Goal: Task Accomplishment & Management: Use online tool/utility

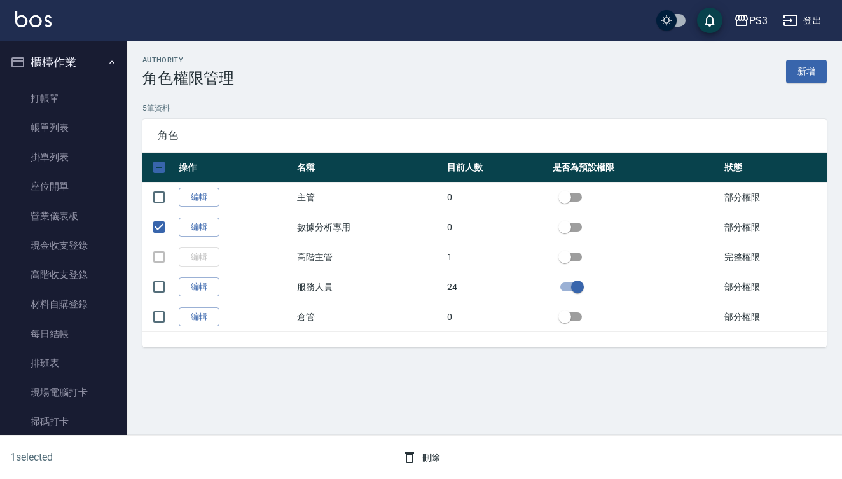
scroll to position [-1, 0]
click at [58, 67] on button "櫃檯作業" at bounding box center [63, 62] width 117 height 33
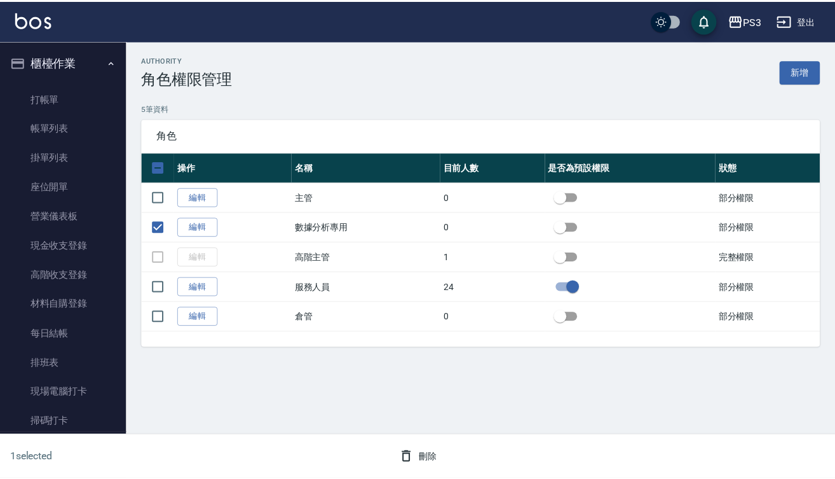
scroll to position [0, 0]
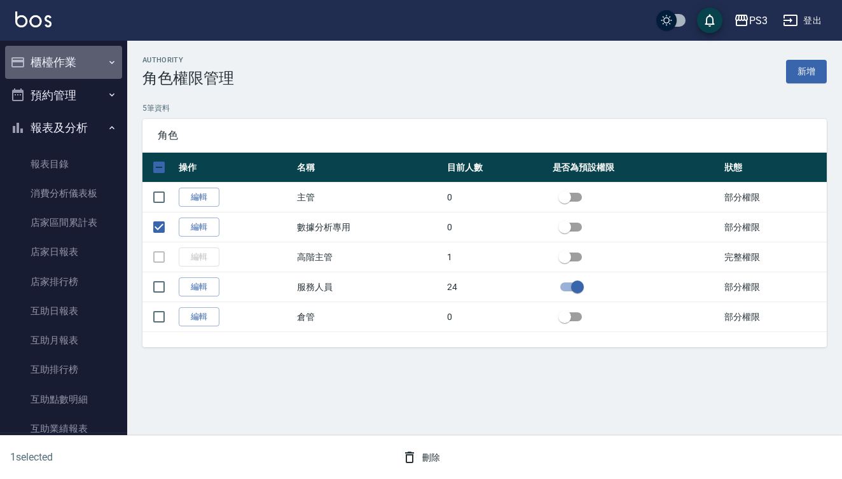
click at [65, 61] on button "櫃檯作業" at bounding box center [63, 62] width 117 height 33
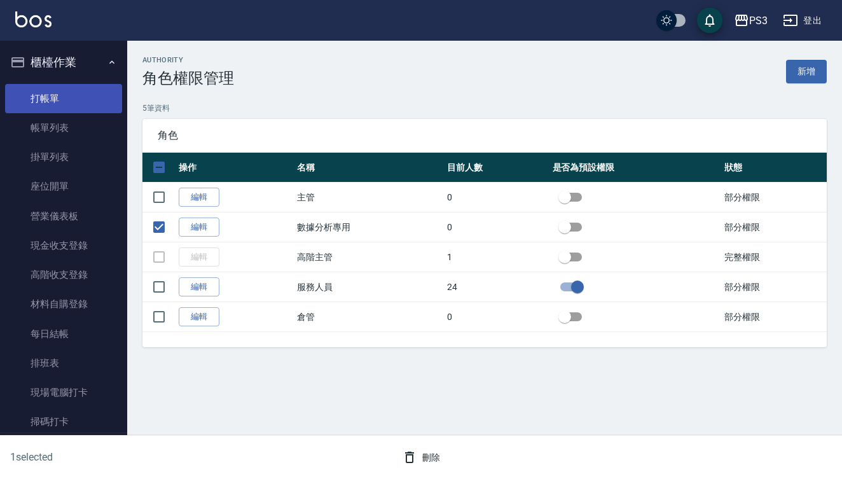
click at [65, 99] on link "打帳單" at bounding box center [63, 98] width 117 height 29
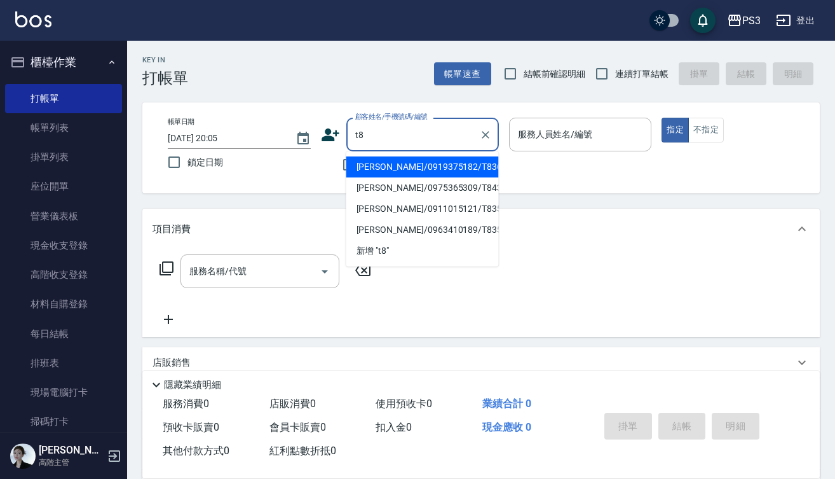
click at [425, 133] on input "t8" at bounding box center [413, 134] width 122 height 22
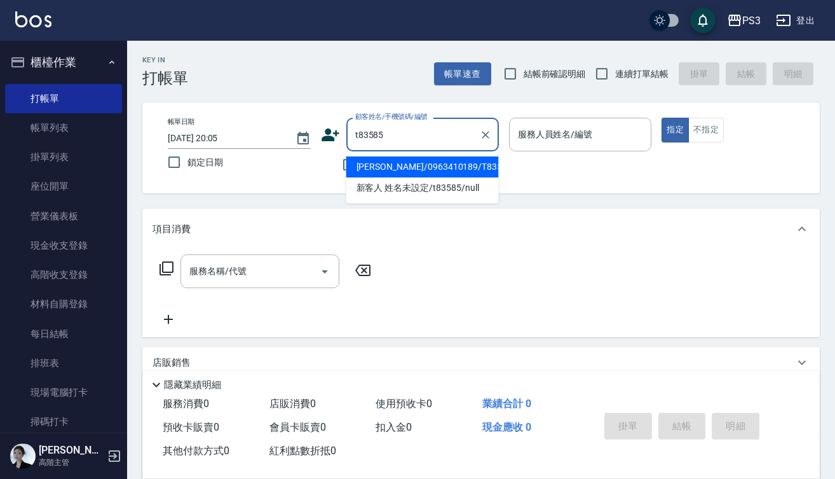
type input "[PERSON_NAME]/0963410189/T83585"
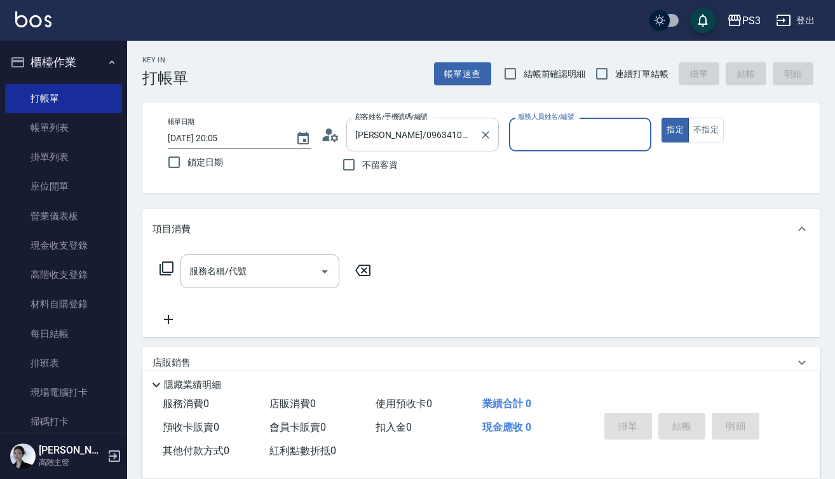
type input "Lisa-7"
click at [675, 130] on button "指定" at bounding box center [675, 130] width 27 height 25
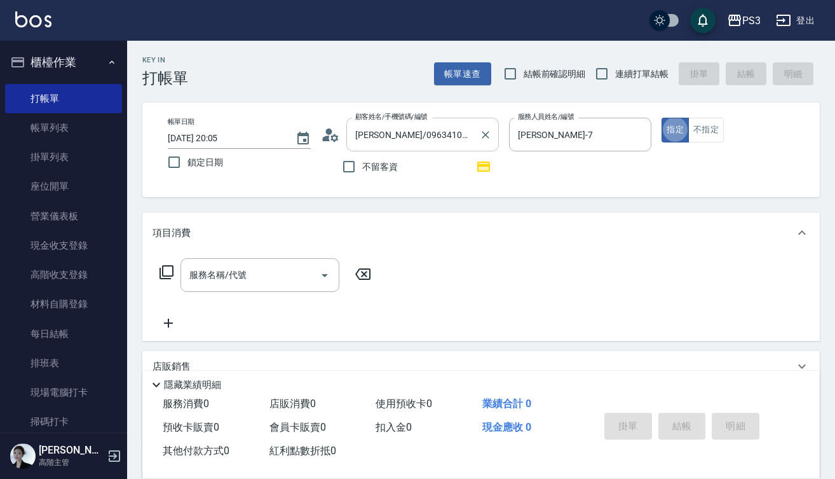
type button "true"
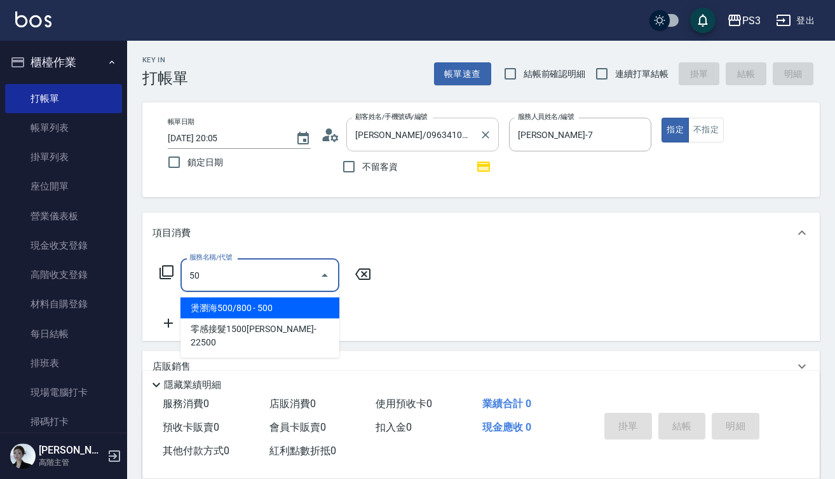
type input "5"
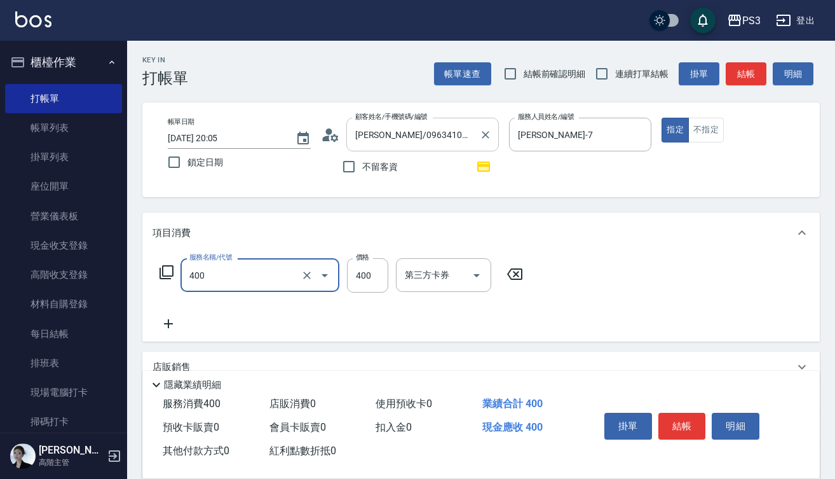
type input "剪(400)"
type input "500"
click at [680, 425] on button "結帳" at bounding box center [683, 426] width 48 height 27
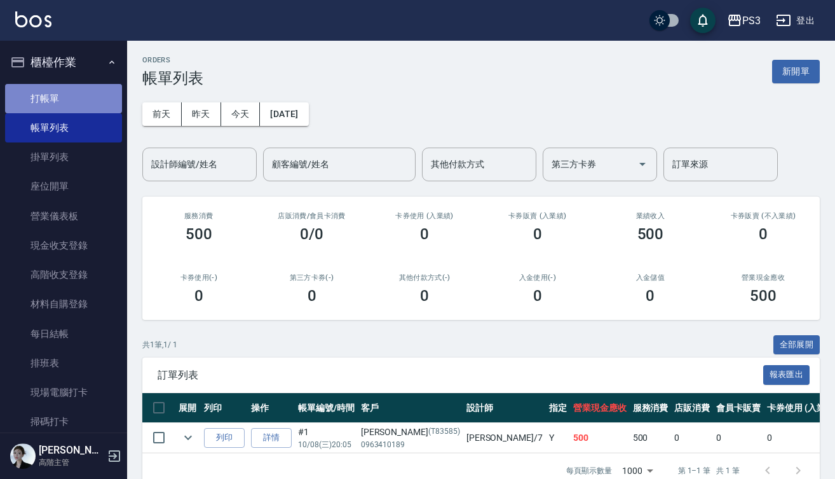
click at [67, 93] on link "打帳單" at bounding box center [63, 98] width 117 height 29
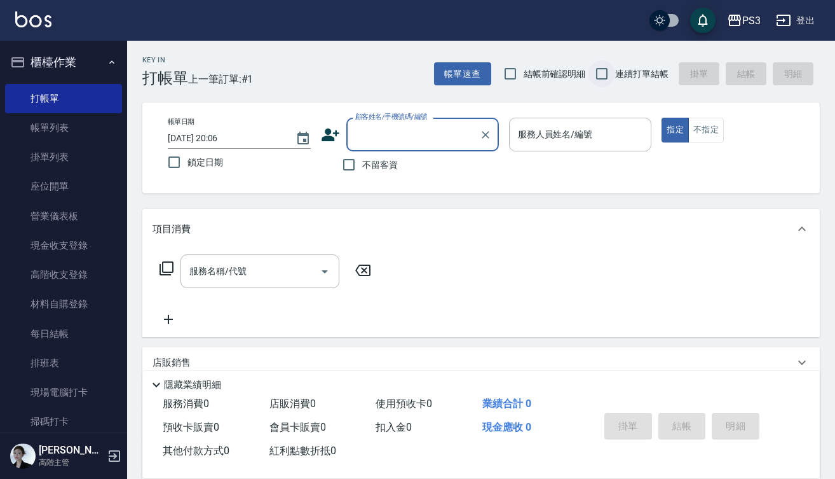
click at [600, 77] on input "連續打單結帳" at bounding box center [602, 73] width 27 height 27
checkbox input "true"
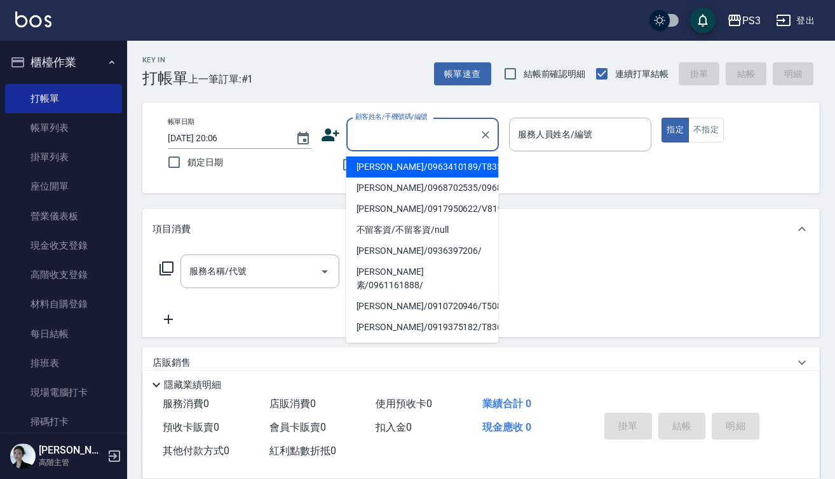
click at [407, 140] on input "顧客姓名/手機號碼/編號" at bounding box center [413, 134] width 122 height 22
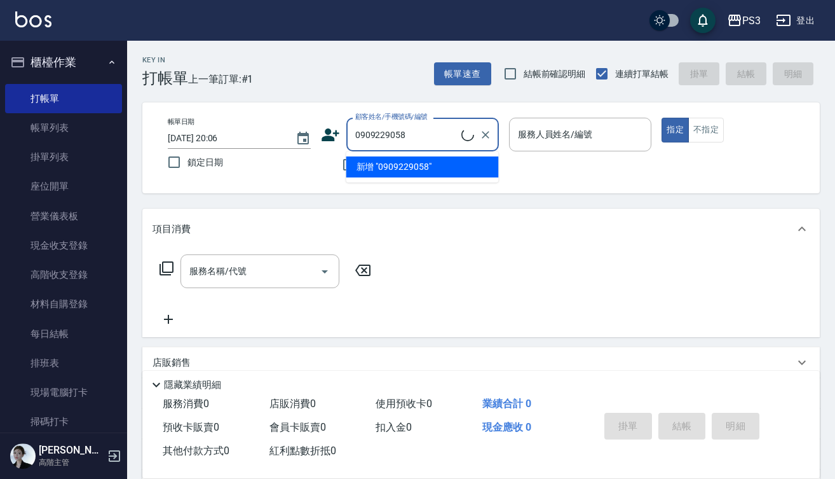
type input "0909229058"
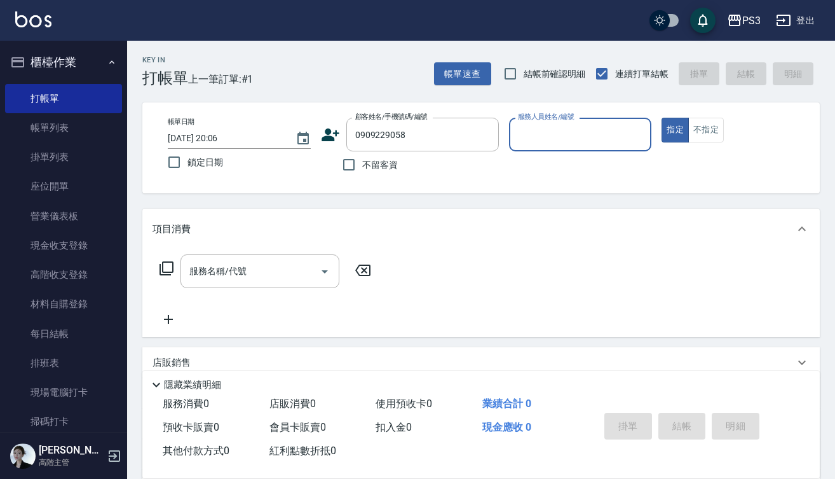
click at [331, 140] on icon at bounding box center [331, 134] width 18 height 13
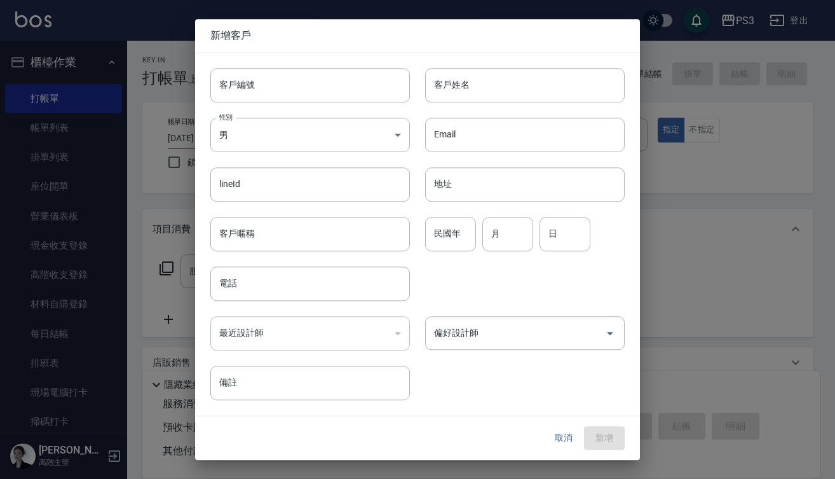
type input "0909229058"
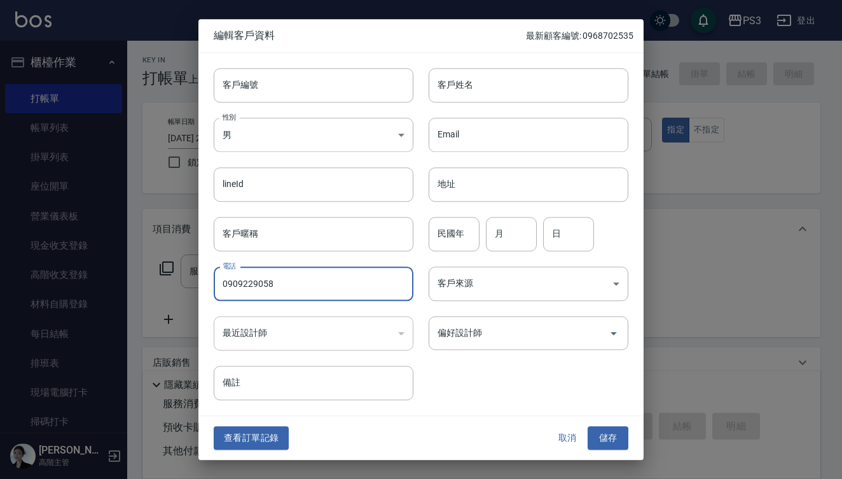
click at [313, 292] on input "0909229058" at bounding box center [314, 283] width 200 height 34
click at [283, 88] on input "客戶編號" at bounding box center [314, 85] width 200 height 34
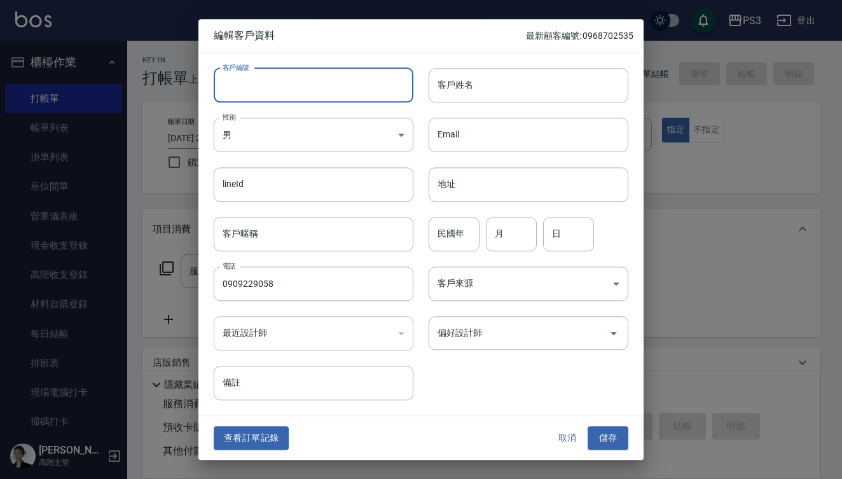
paste input "0909229058"
type input "0909229058"
click at [515, 82] on input "客戶姓名" at bounding box center [528, 85] width 200 height 34
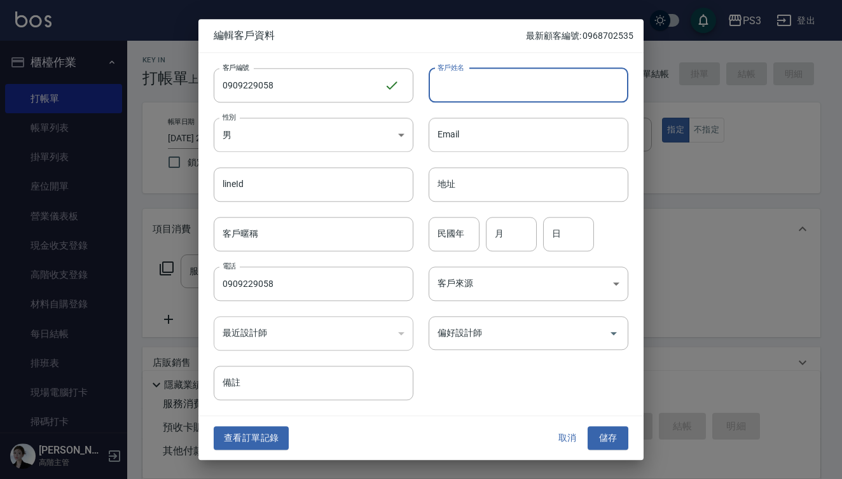
type input "x"
type input "林承穎"
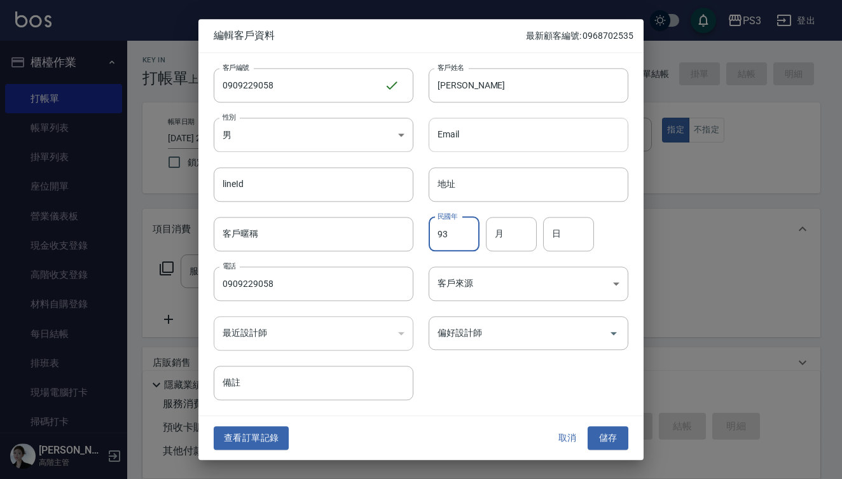
type input "93"
type input "11"
type input "17"
click at [611, 442] on button "儲存" at bounding box center [607, 439] width 41 height 24
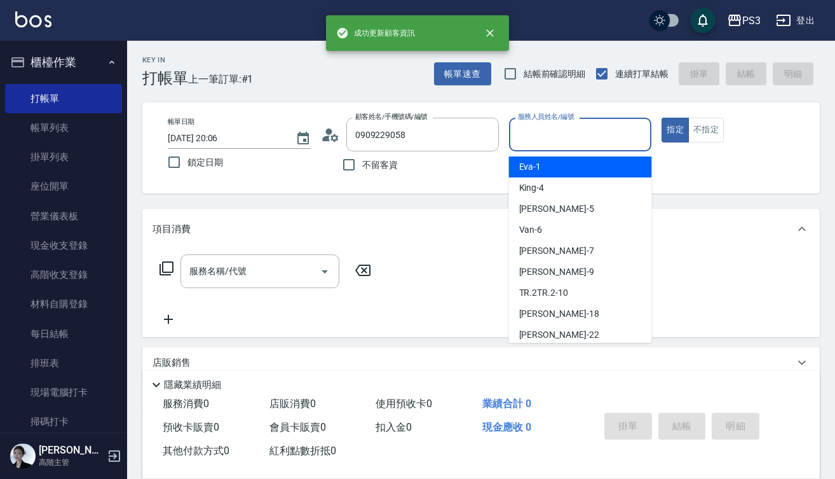
click at [556, 142] on input "服務人員姓名/編號" at bounding box center [581, 134] width 132 height 22
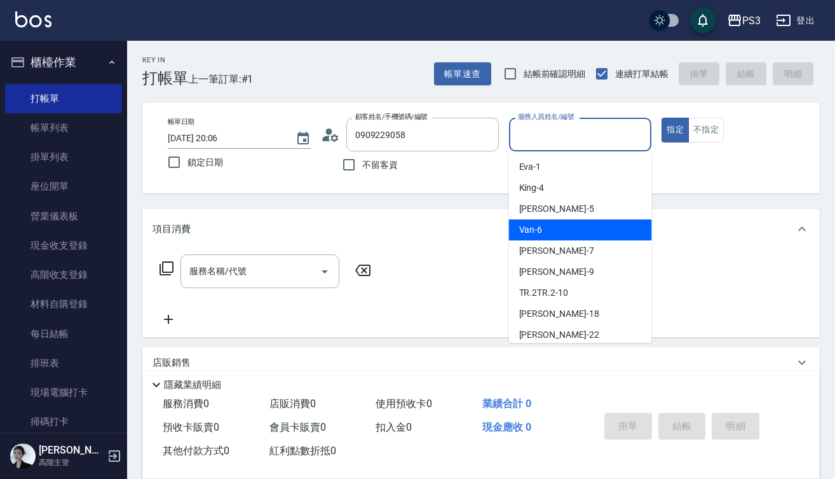
click at [549, 231] on div "Van -6" at bounding box center [580, 229] width 143 height 21
type input "Van-6"
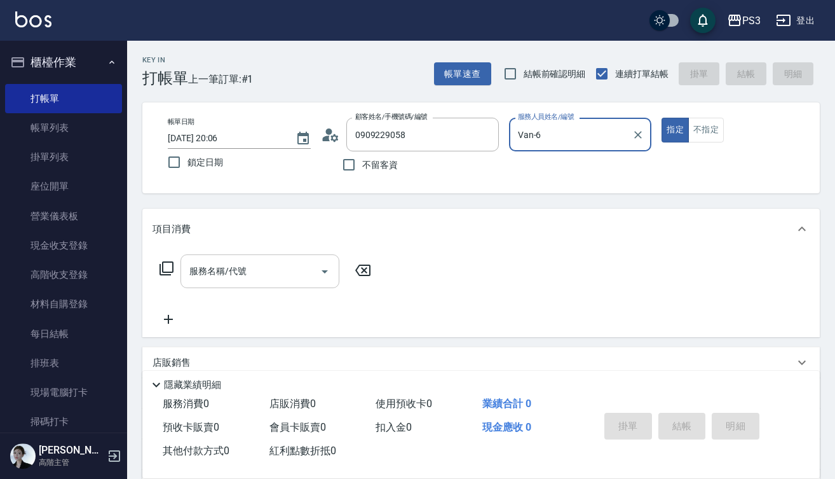
click at [237, 266] on input "服務名稱/代號" at bounding box center [250, 271] width 128 height 22
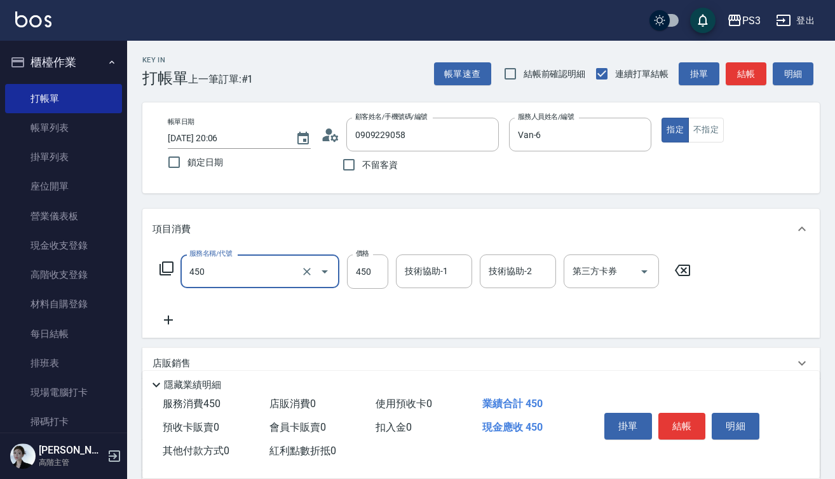
type input "有機洗髮(450)"
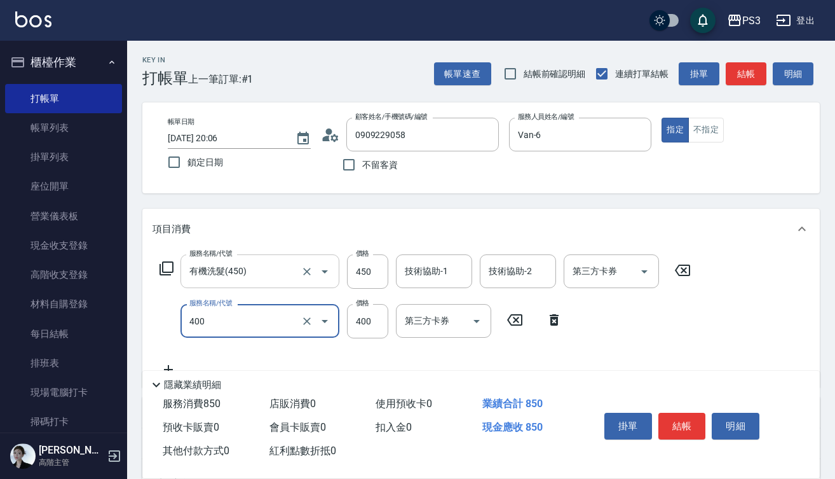
type input "剪(400)"
type input "250"
click at [654, 433] on div "掛單 結帳 明細" at bounding box center [682, 427] width 166 height 40
click at [686, 426] on button "結帳" at bounding box center [683, 426] width 48 height 27
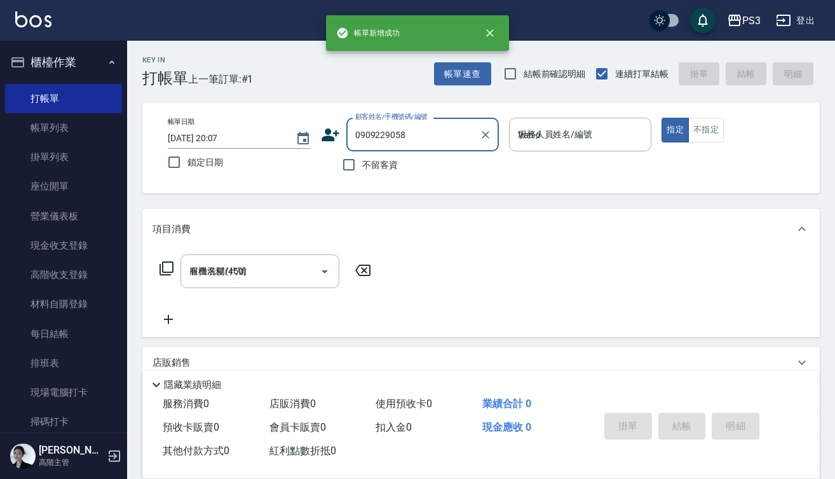
type input "2025/10/08 20:07"
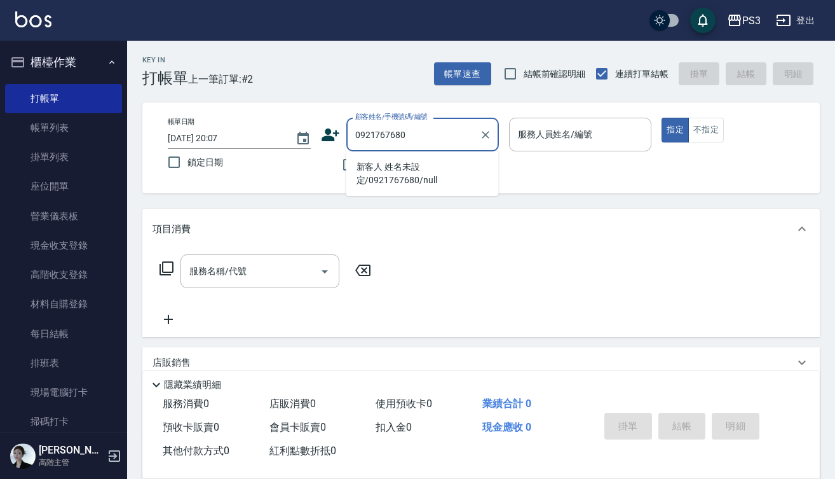
type input "新客人 姓名未設定/0921767680/null"
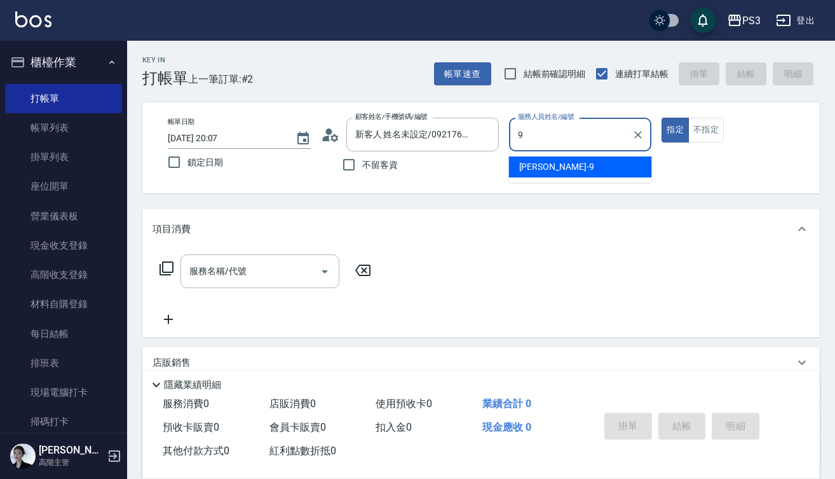
type input "尤信翰-9"
type button "true"
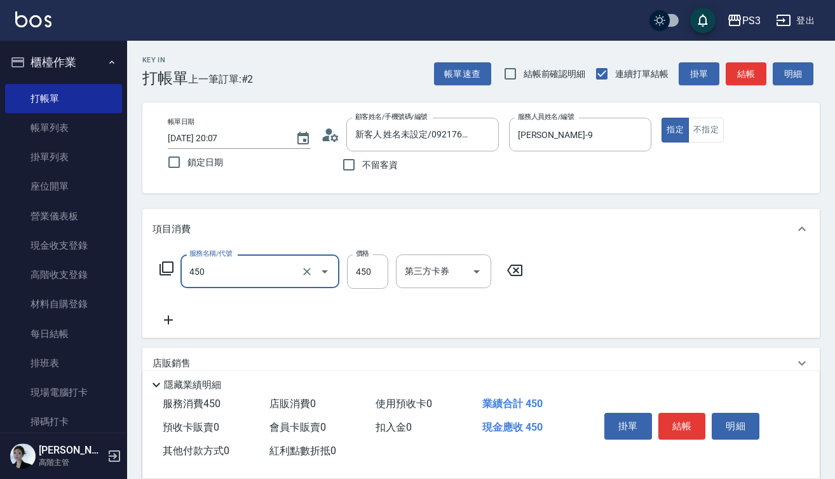
type input "有機洗髮(450)"
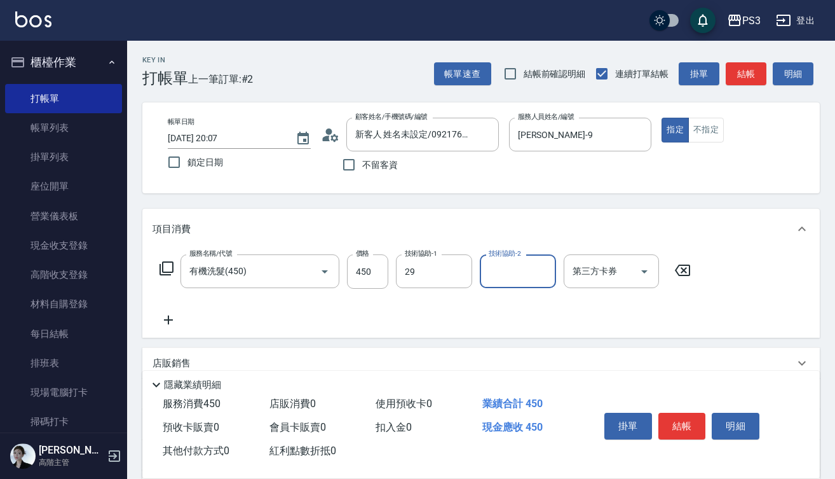
type input "Joyce-29"
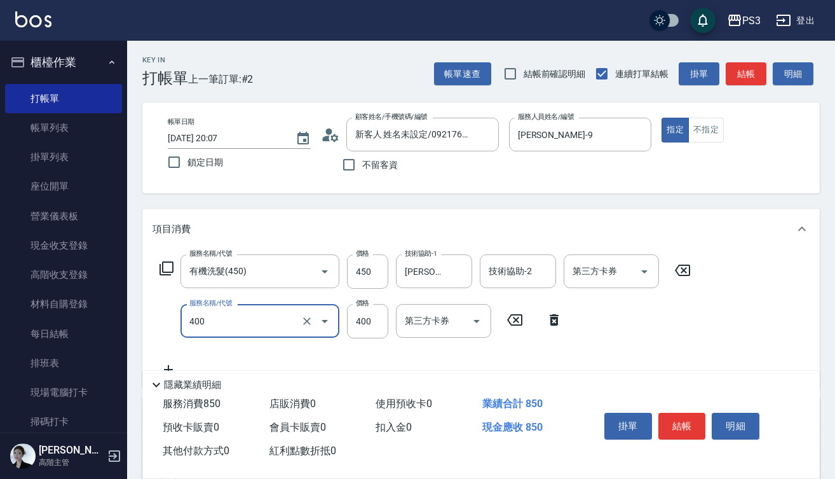
type input "剪(400)"
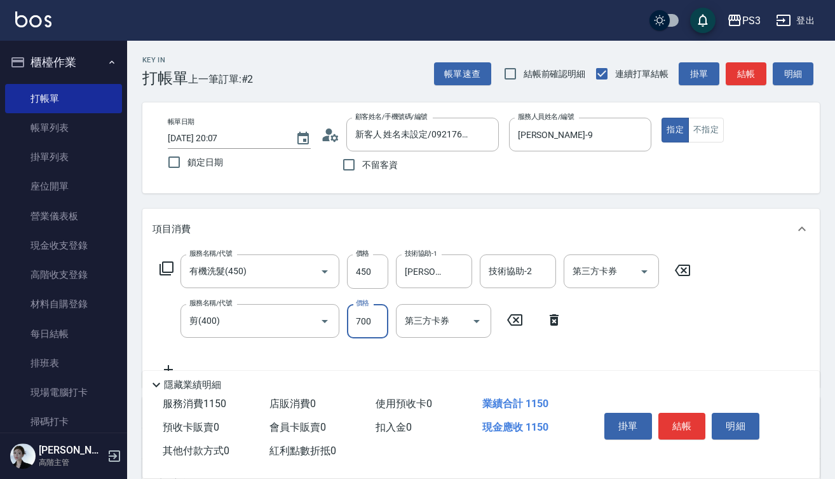
type input "700"
click at [687, 420] on button "結帳" at bounding box center [683, 426] width 48 height 27
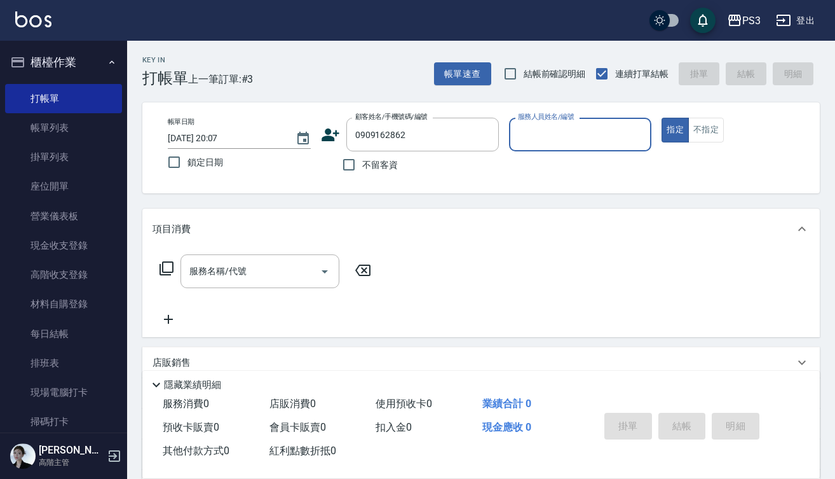
type input "王律凱/0909162862/T83237"
type input "Eva-1"
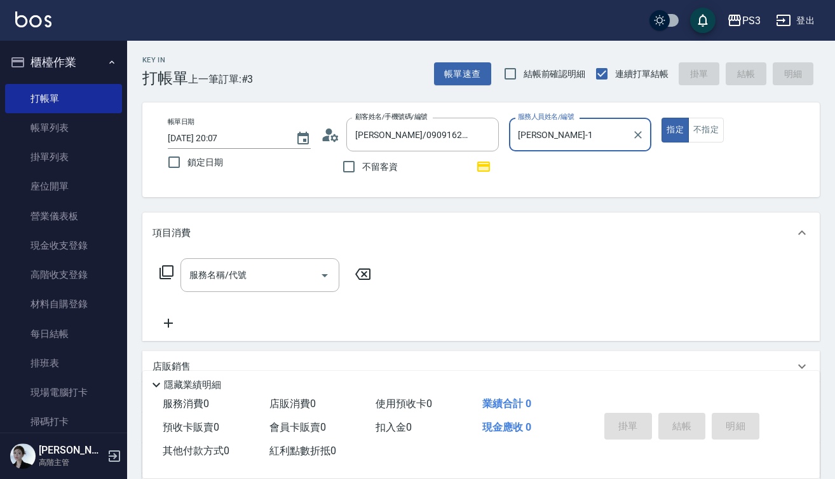
click at [675, 130] on button "指定" at bounding box center [675, 130] width 27 height 25
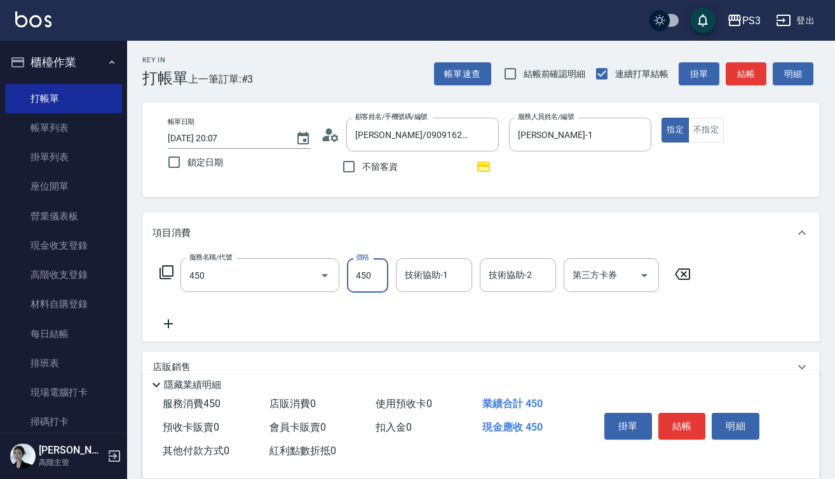
type input "有機洗髮(450)"
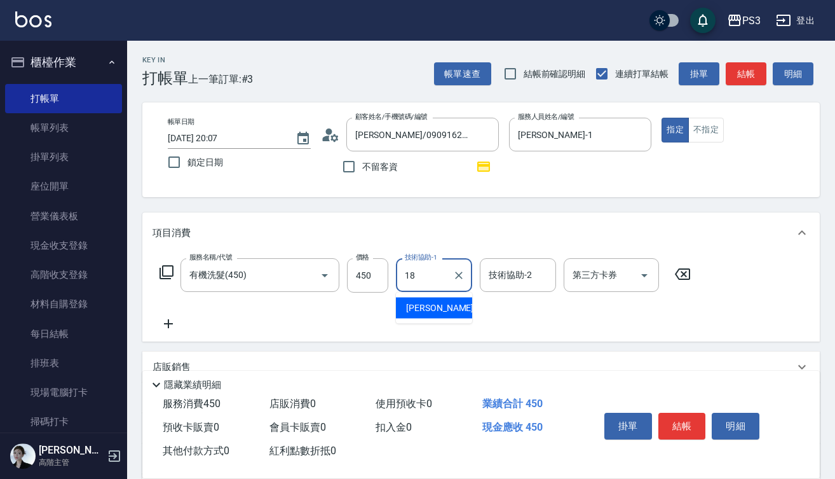
type input "恩恩-18"
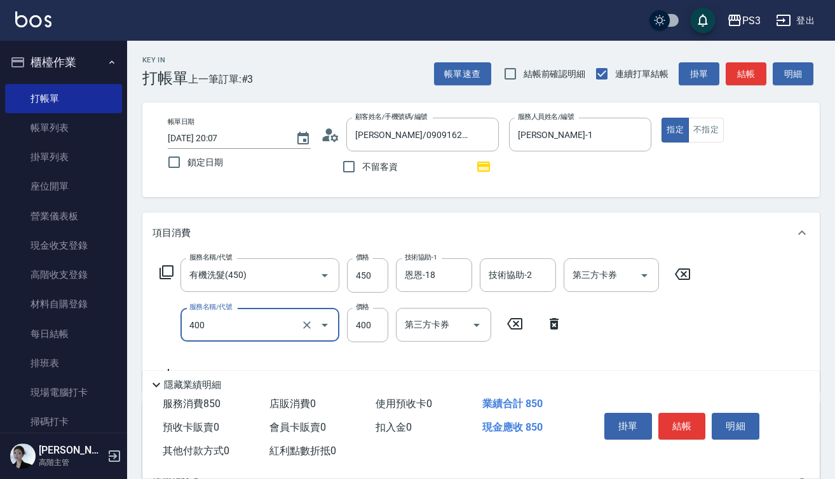
type input "剪(400)"
type input "380"
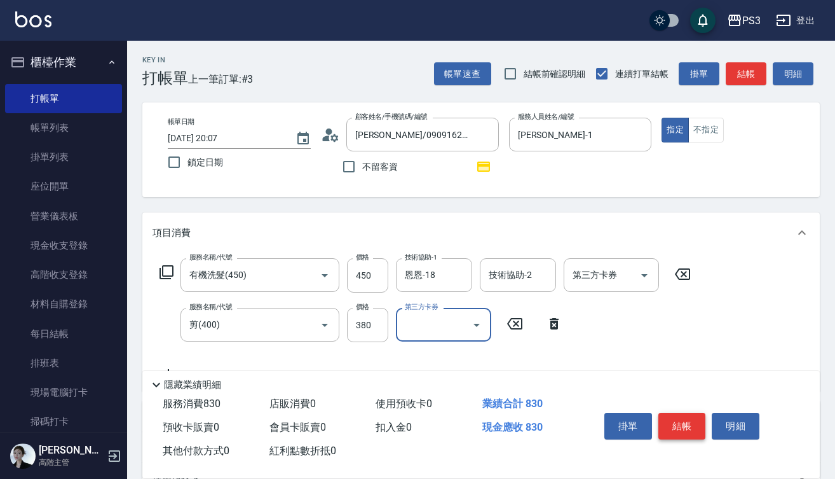
click at [685, 421] on button "結帳" at bounding box center [683, 426] width 48 height 27
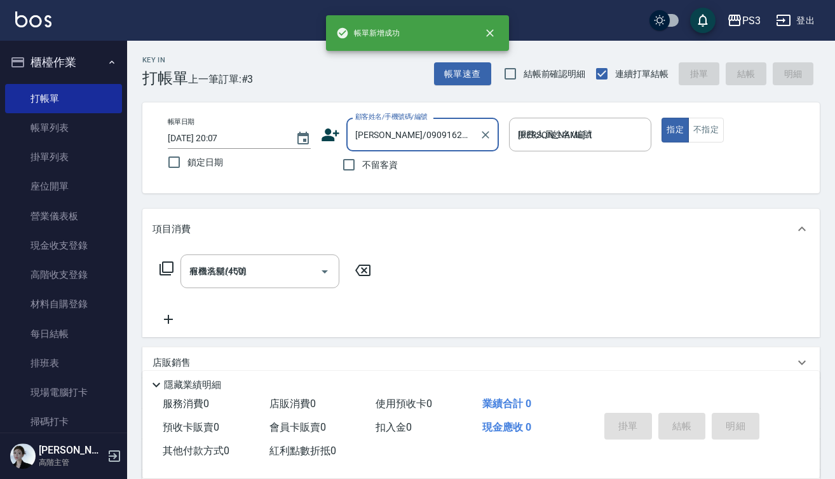
type input "2025/10/08 20:08"
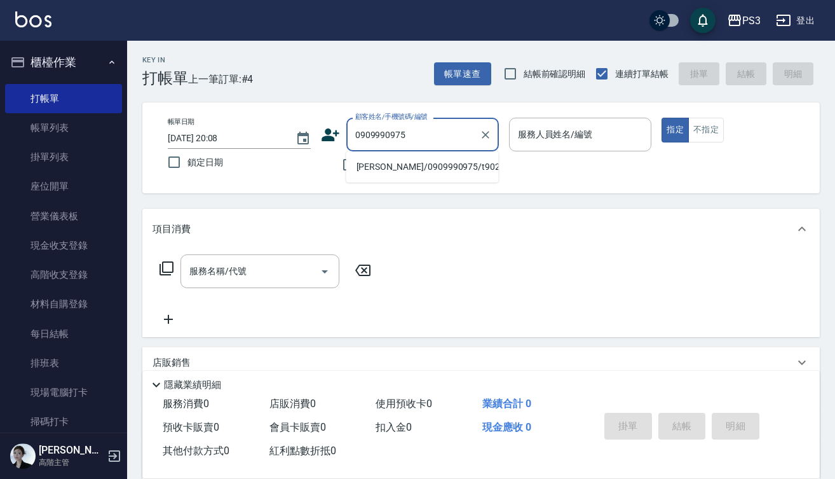
type input "林展立/0909990975/t90277"
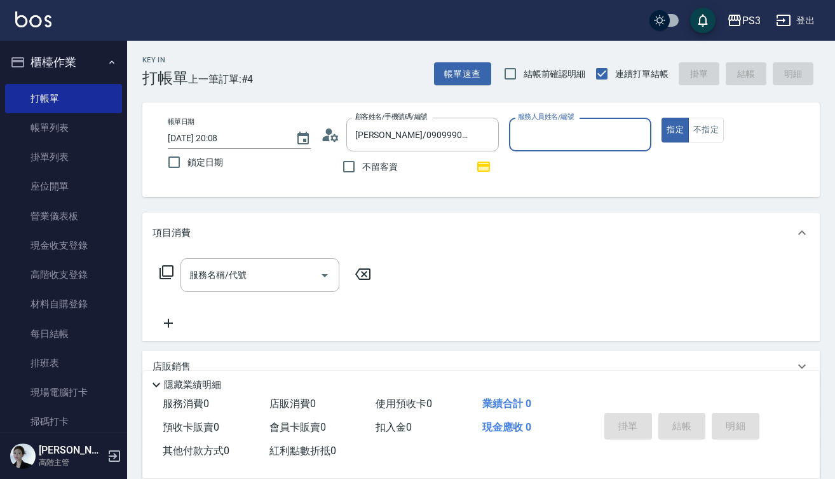
type input "8"
type input "尤信翰-9"
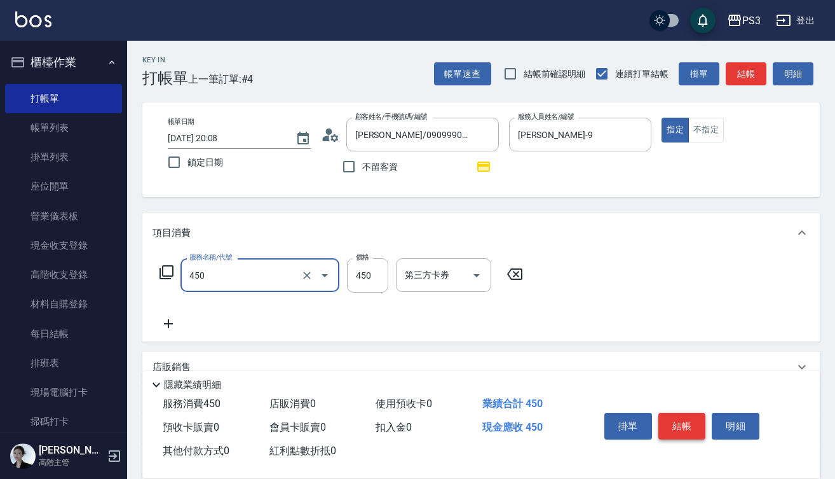
type input "有機洗髮(450)"
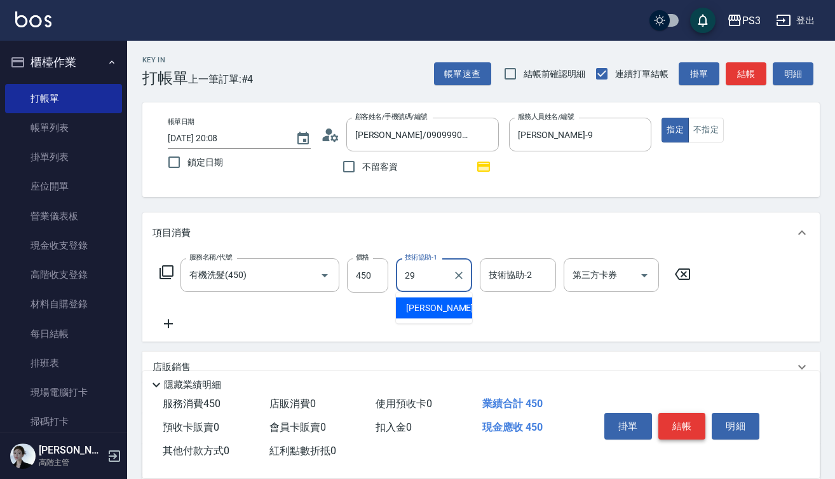
type input "Joyce-29"
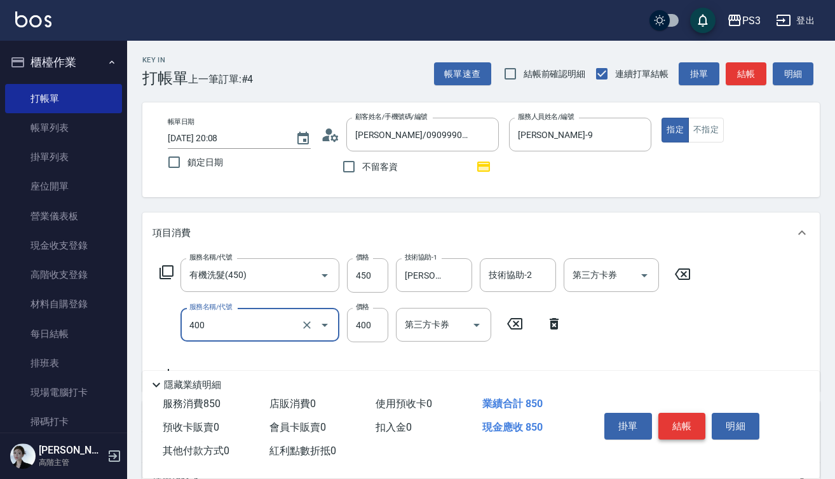
type input "剪(400)"
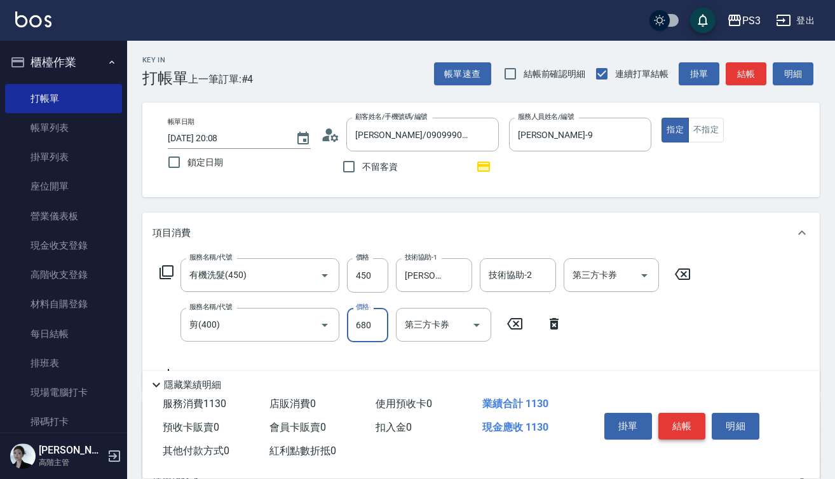
type input "680"
click at [687, 423] on button "結帳" at bounding box center [683, 426] width 48 height 27
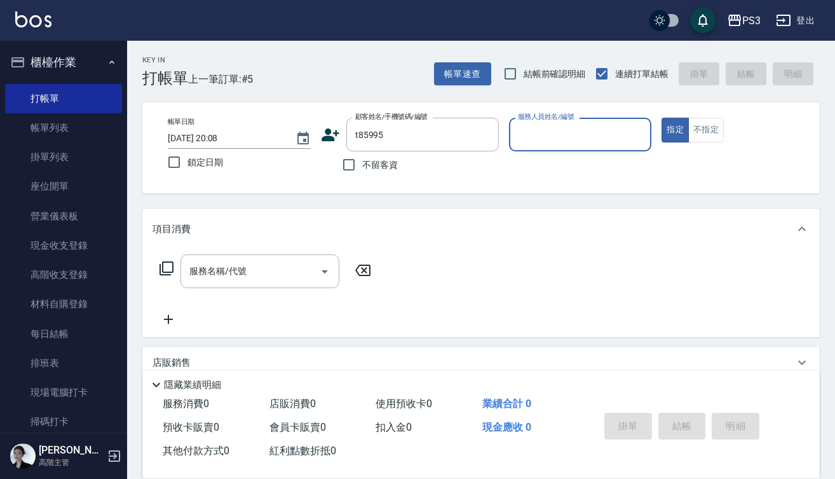
type input "張菱碗/0988377469/t85995"
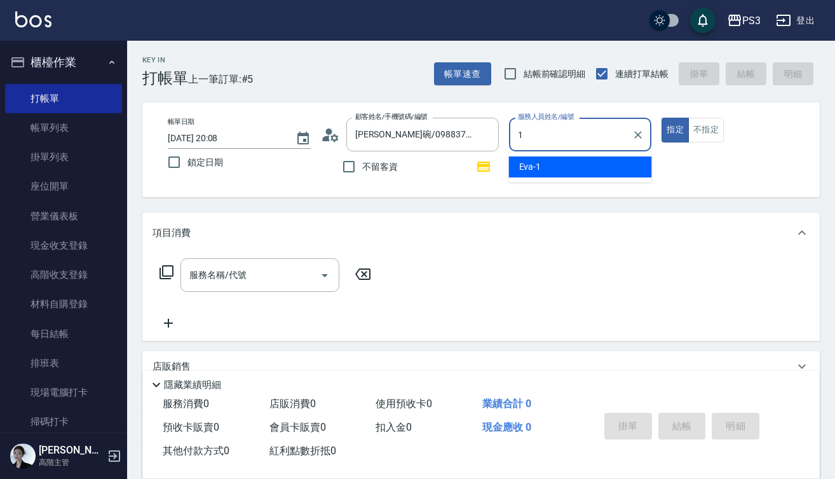
type input "Eva-1"
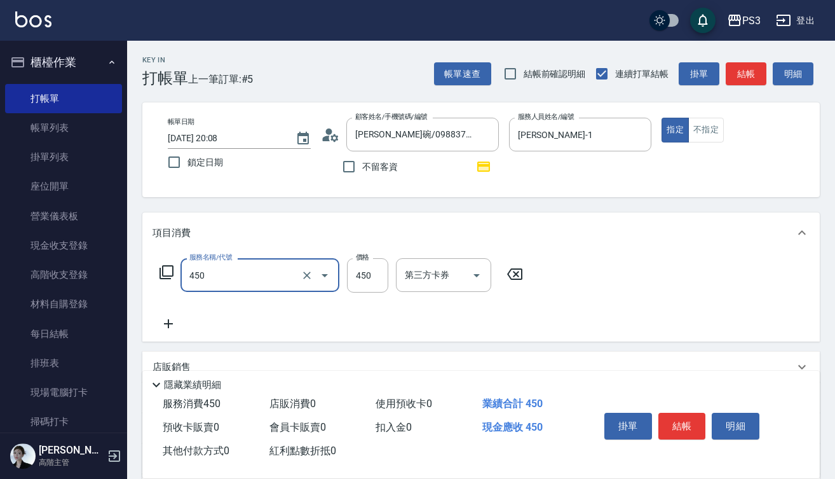
type input "有機洗髮(450)"
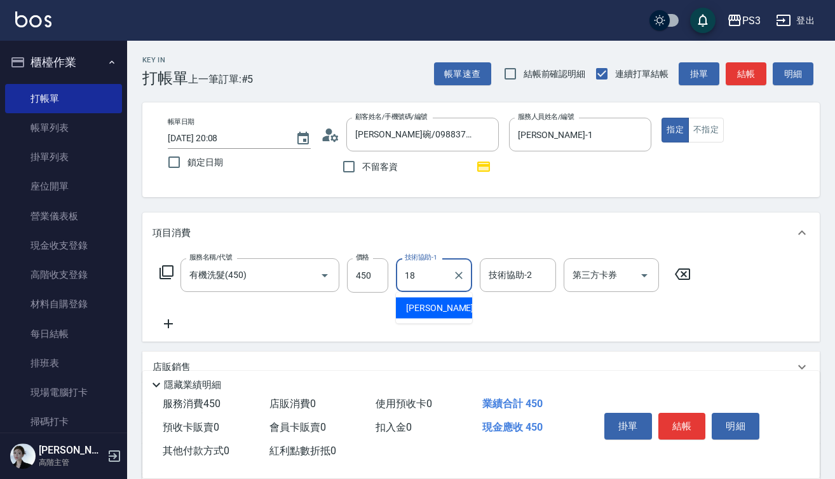
type input "恩恩-18"
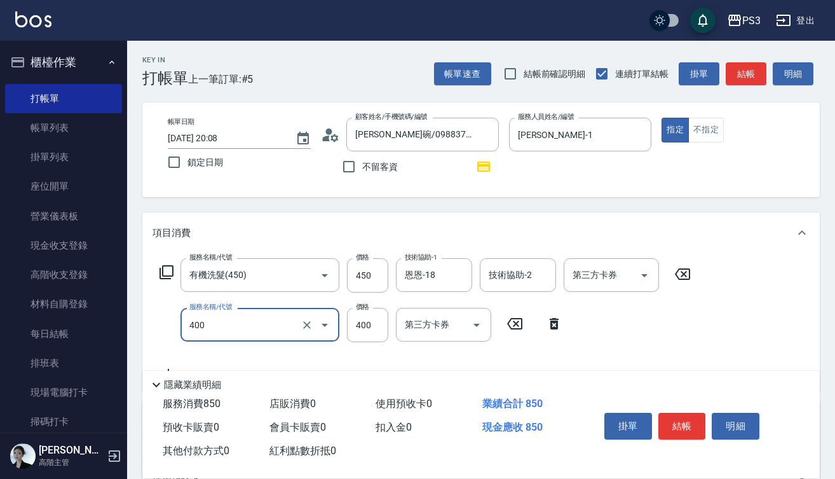
type input "剪(400)"
type input "380"
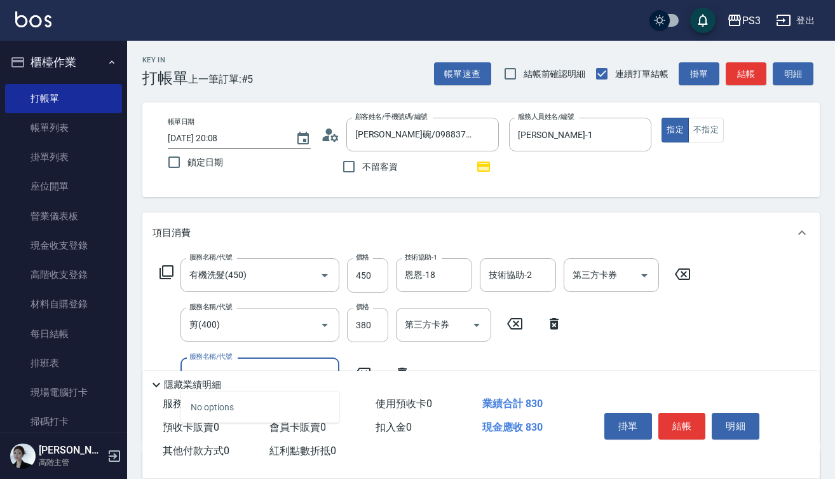
type input "1"
type input "MUYO頭皮(8003)"
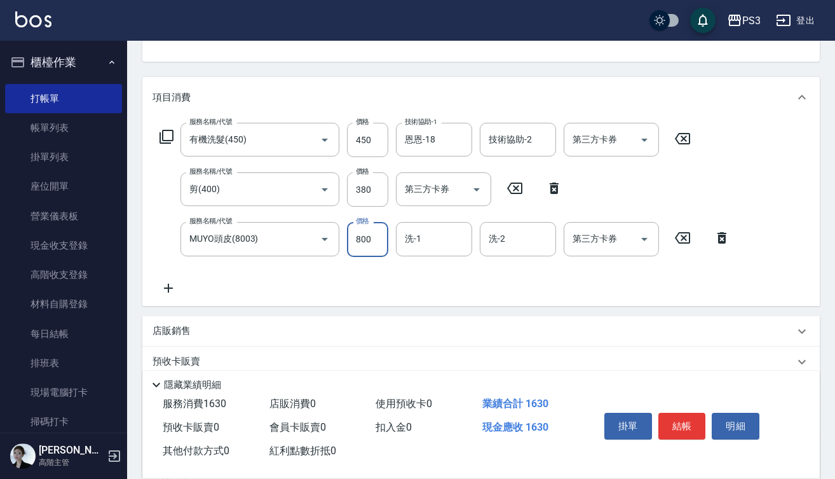
scroll to position [139, 0]
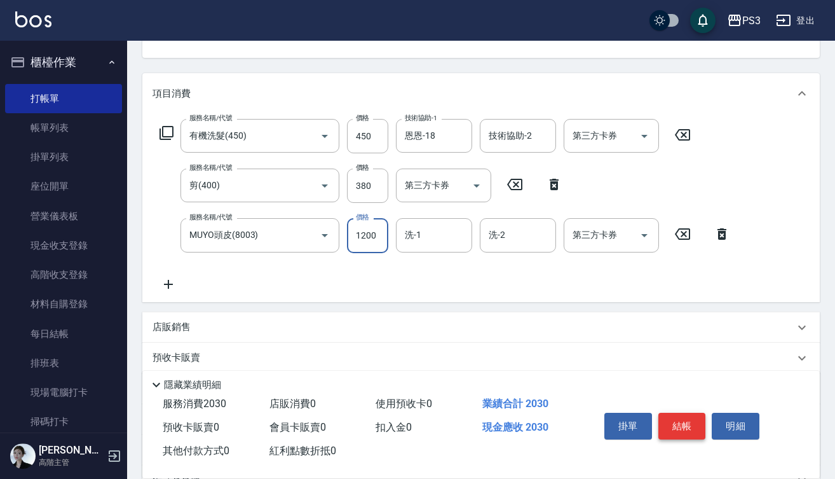
type input "1200"
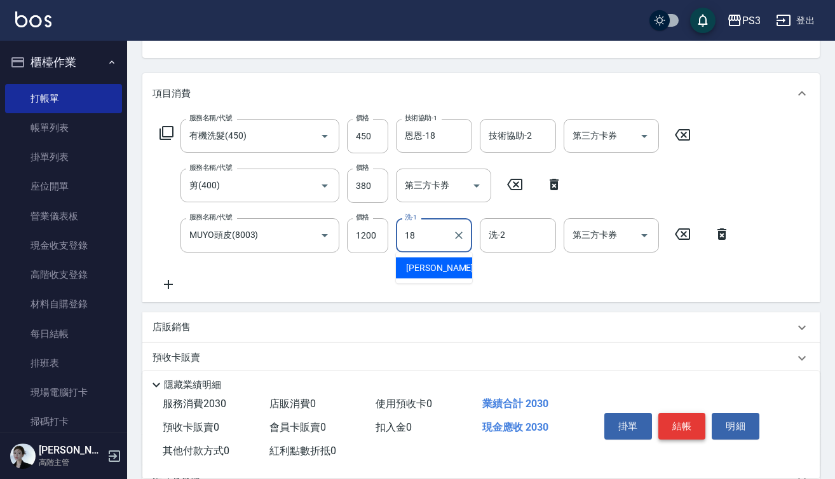
type input "恩恩-18"
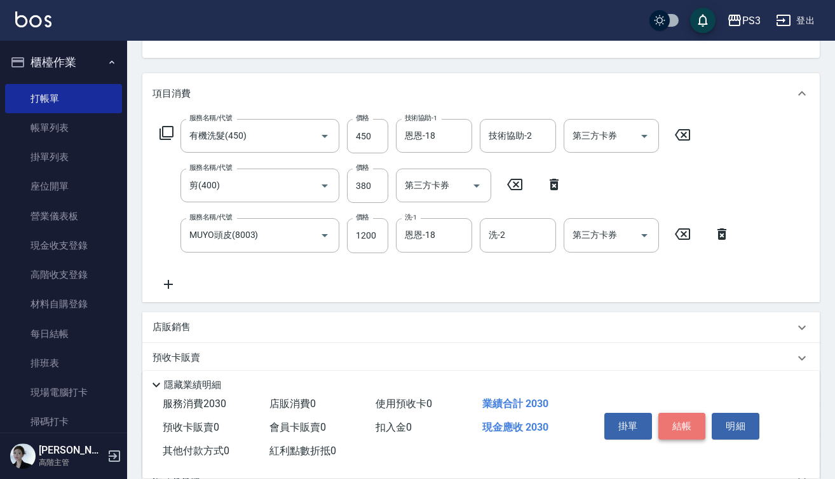
click at [677, 417] on button "結帳" at bounding box center [683, 426] width 48 height 27
type input "2025/10/08 20:09"
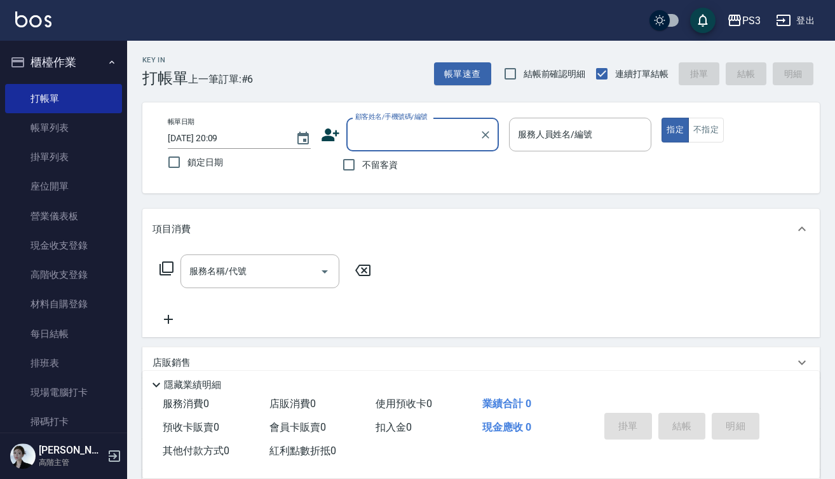
scroll to position [0, 0]
type input "x"
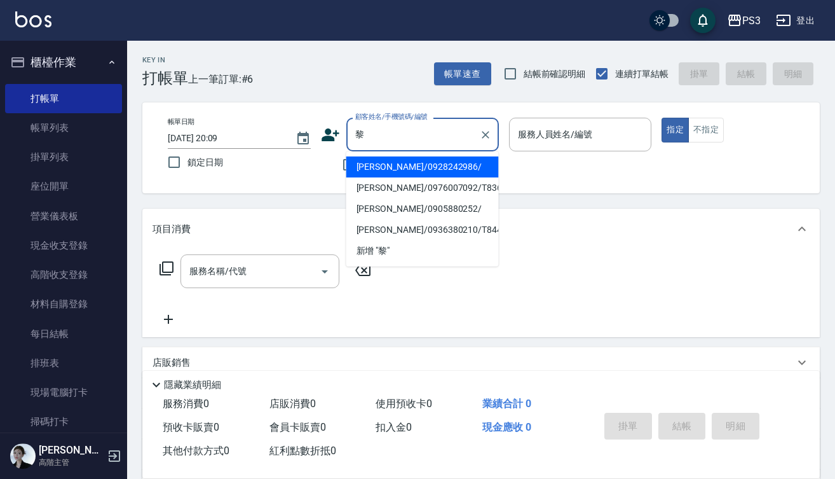
click at [474, 165] on li "黎明雅/0928242986/" at bounding box center [422, 166] width 153 height 21
type input "黎明雅/0928242986/"
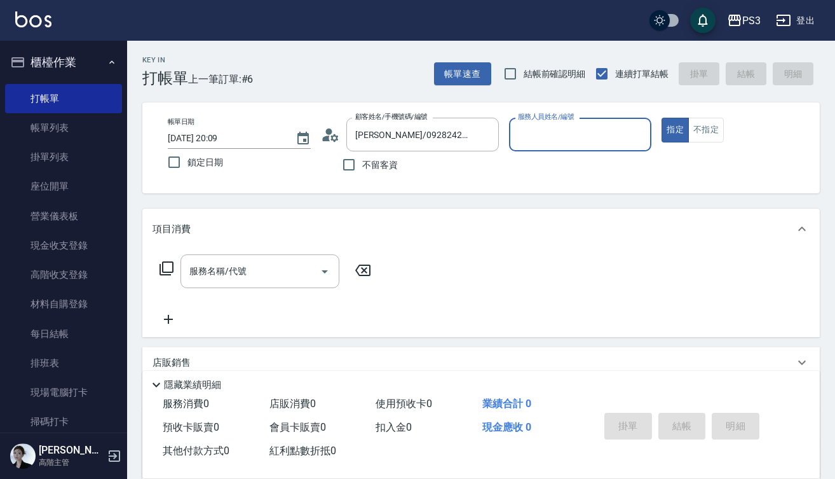
type input "ㄖ"
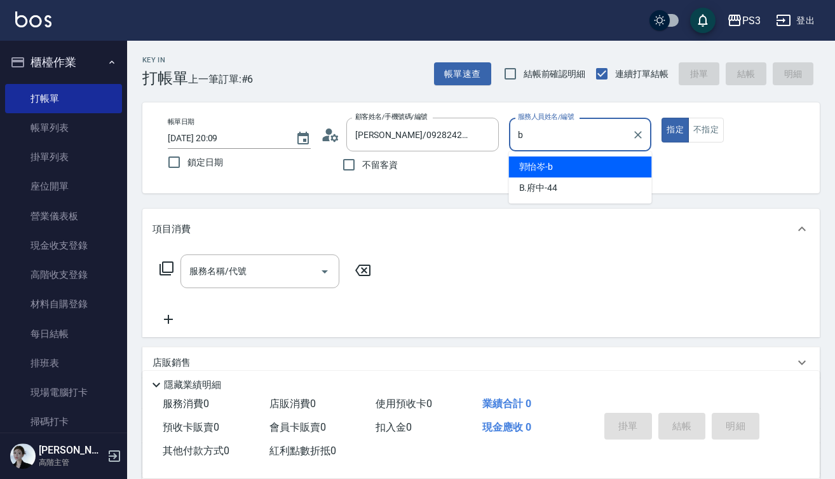
type input "郭怡岑-b"
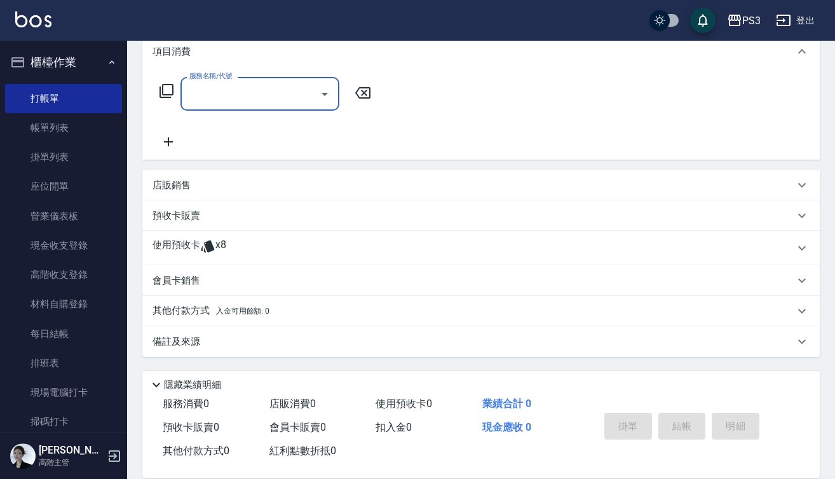
scroll to position [177, 0]
click at [215, 243] on span "x8" at bounding box center [220, 247] width 11 height 19
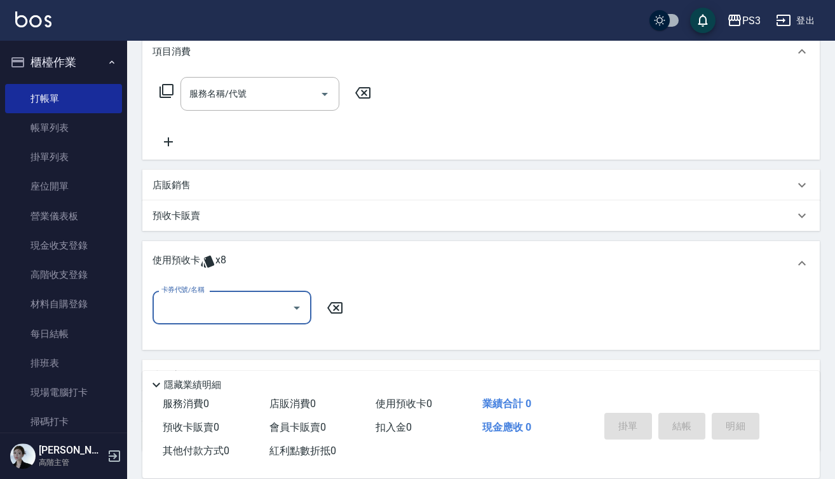
click at [264, 314] on input "卡券代號/名稱" at bounding box center [222, 307] width 128 height 22
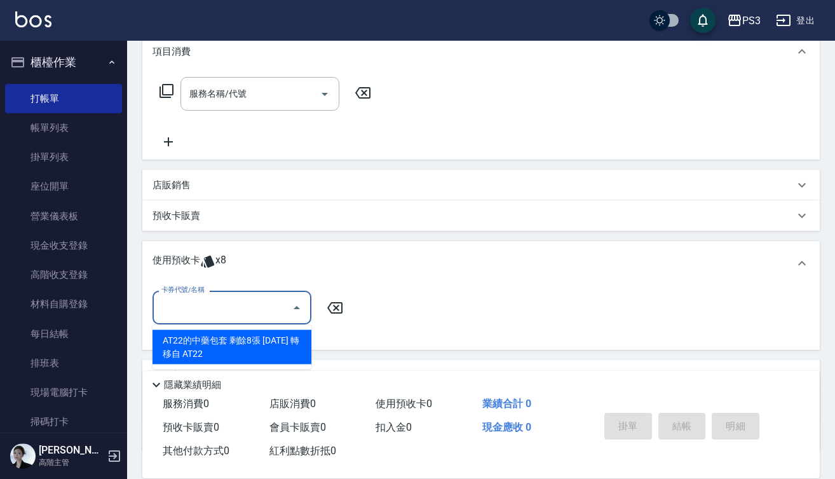
click at [263, 345] on div "AT22的中藥包套 剩餘8張 2025/09/30 轉移自 AT22" at bounding box center [232, 347] width 159 height 34
type input "AT22的中藥包套 2025/09/30 轉移自 AT22"
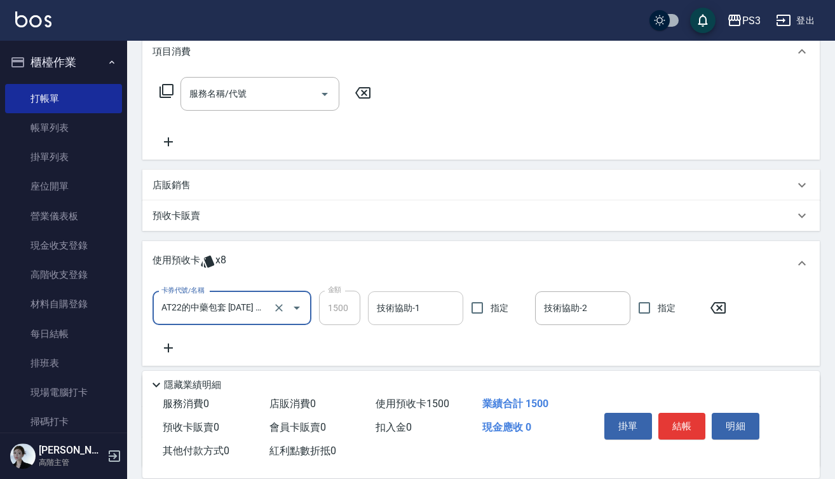
click at [400, 323] on div "技術協助-1" at bounding box center [415, 308] width 95 height 34
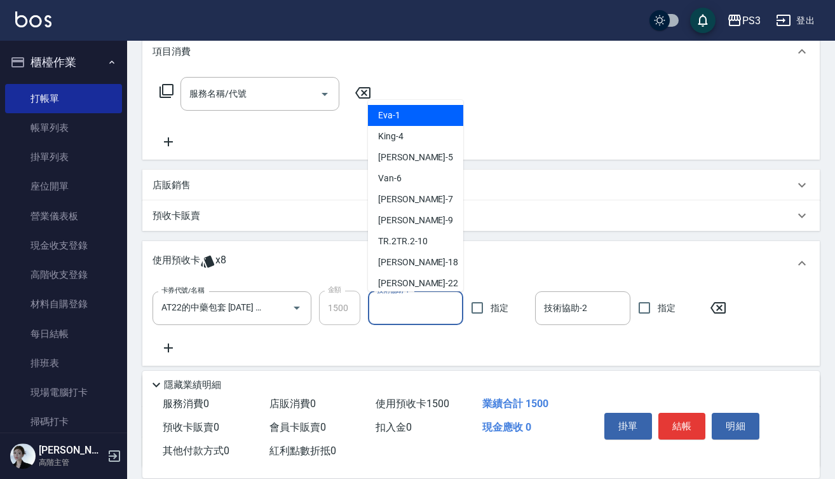
click at [400, 323] on div "技術協助-1" at bounding box center [415, 308] width 95 height 34
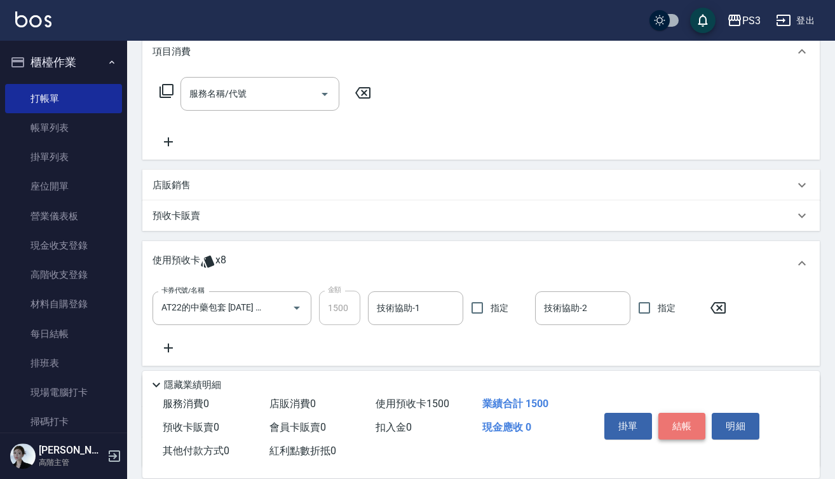
click at [691, 425] on button "結帳" at bounding box center [683, 426] width 48 height 27
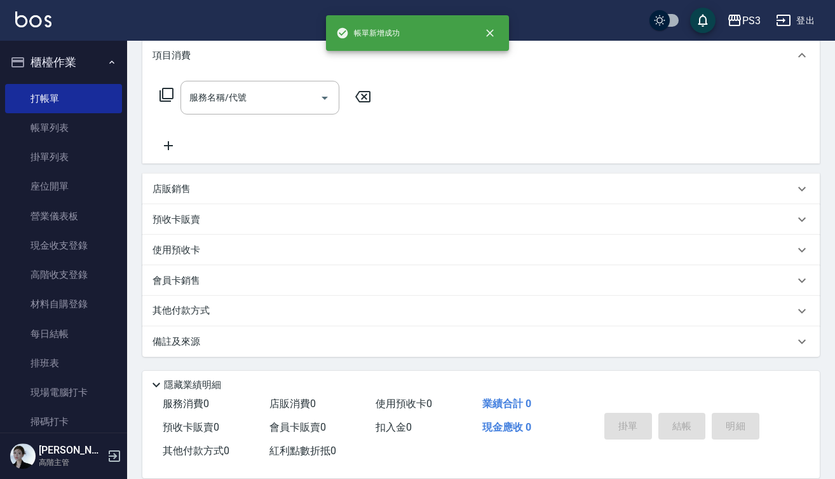
scroll to position [0, 0]
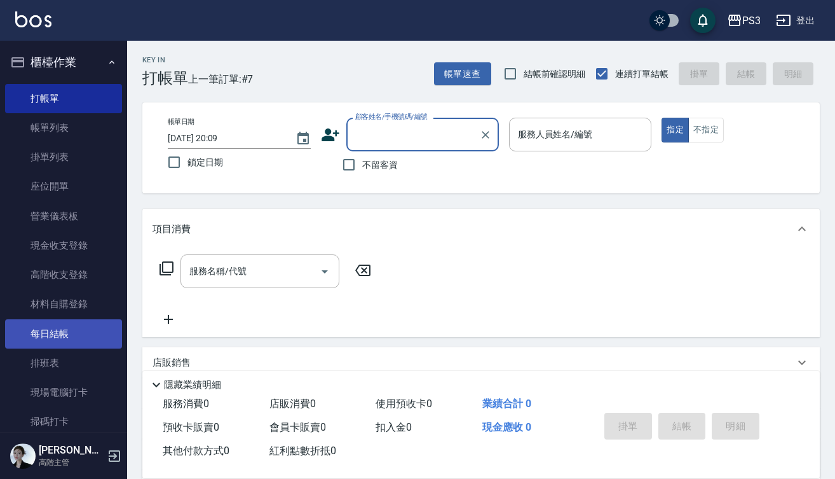
click at [71, 325] on link "每日結帳" at bounding box center [63, 333] width 117 height 29
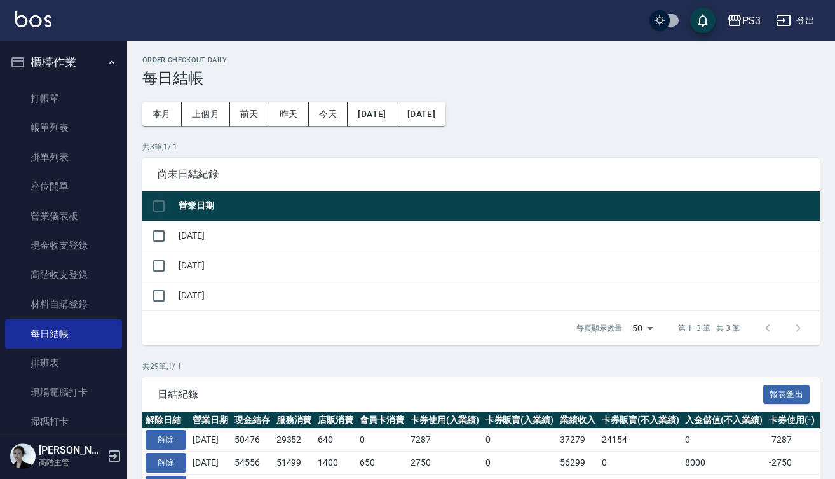
click at [160, 203] on input "checkbox" at bounding box center [159, 206] width 27 height 27
checkbox input "true"
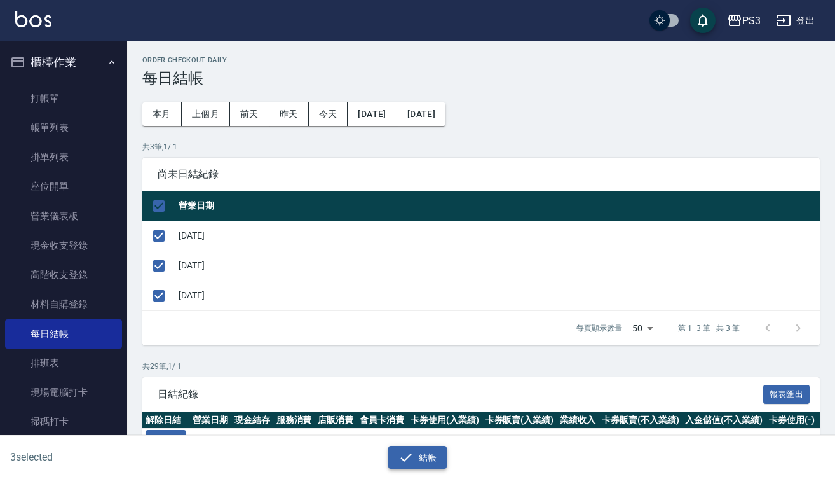
click at [429, 459] on button "結帳" at bounding box center [417, 458] width 59 height 24
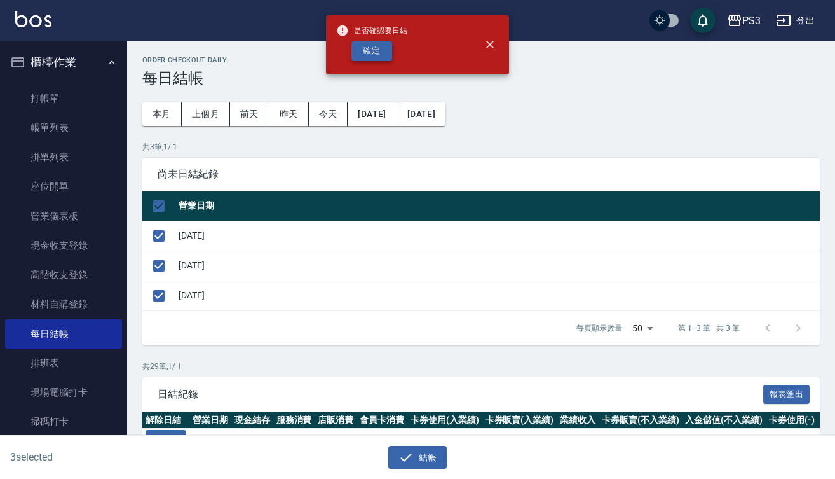
click at [378, 50] on button "確定" at bounding box center [372, 51] width 41 height 20
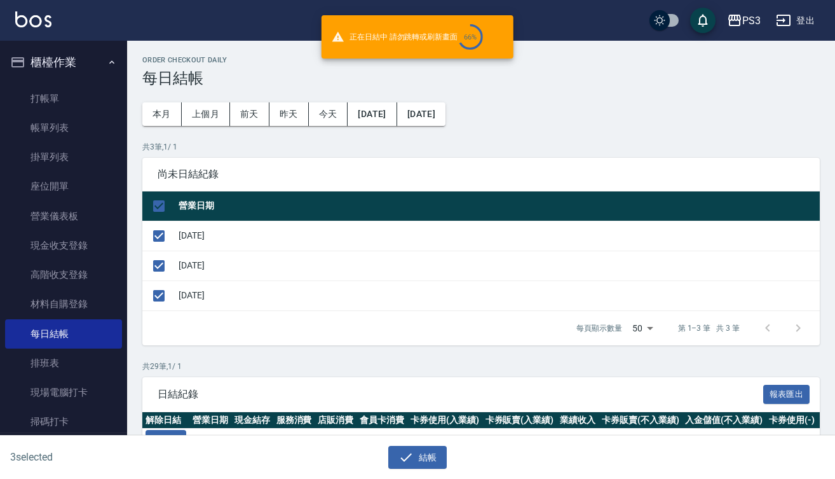
checkbox input "false"
